Goal: Communication & Community: Answer question/provide support

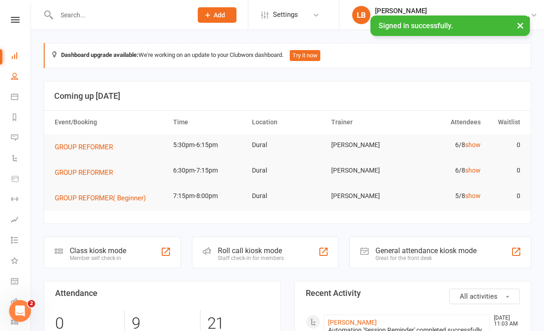
click at [20, 77] on link "People" at bounding box center [21, 77] width 21 height 21
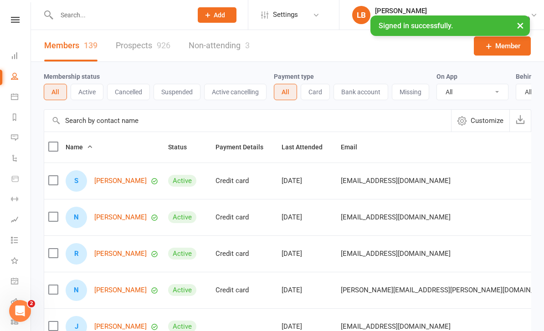
click at [124, 118] on input "text" at bounding box center [247, 121] width 407 height 22
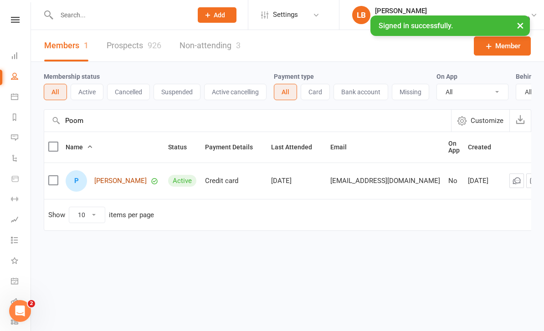
type input "Poom"
click at [128, 185] on link "[PERSON_NAME]" at bounding box center [120, 181] width 52 height 8
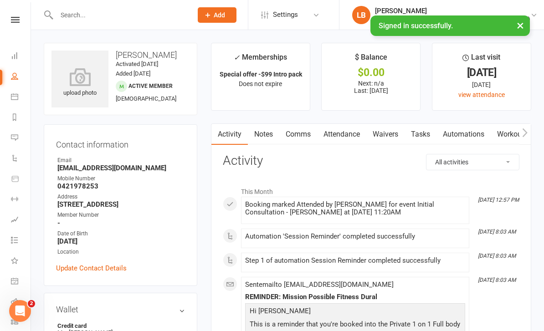
click at [260, 133] on link "Notes" at bounding box center [263, 134] width 31 height 21
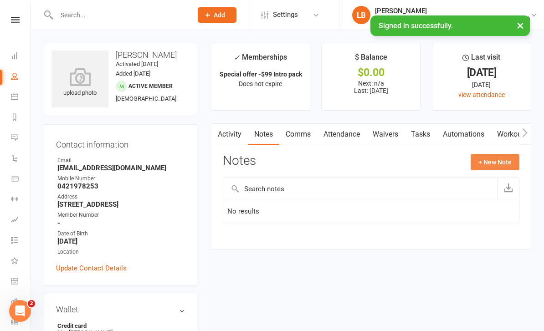
click at [498, 163] on button "+ New Note" at bounding box center [495, 162] width 49 height 16
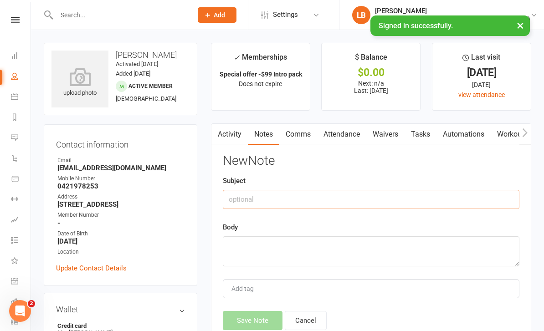
click at [371, 200] on input "text" at bounding box center [371, 199] width 297 height 19
type input "CONSULTATION [DATE]"
click at [294, 243] on textarea at bounding box center [371, 251] width 297 height 30
click at [261, 249] on textarea at bounding box center [371, 251] width 297 height 30
paste textarea "[PERSON_NAME] No previous experience. Medically: [MEDICAL_DATA] [MEDICAL_DATA] …"
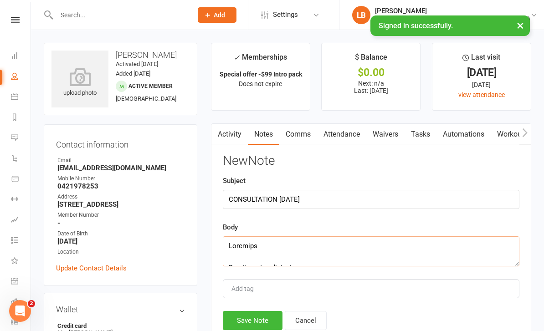
click at [237, 253] on textarea at bounding box center [371, 251] width 297 height 30
type textarea "No previous experience. Medically: [MEDICAL_DATA] [MEDICAL_DATA] thiroid - Hash…"
